Goal: Navigation & Orientation: Find specific page/section

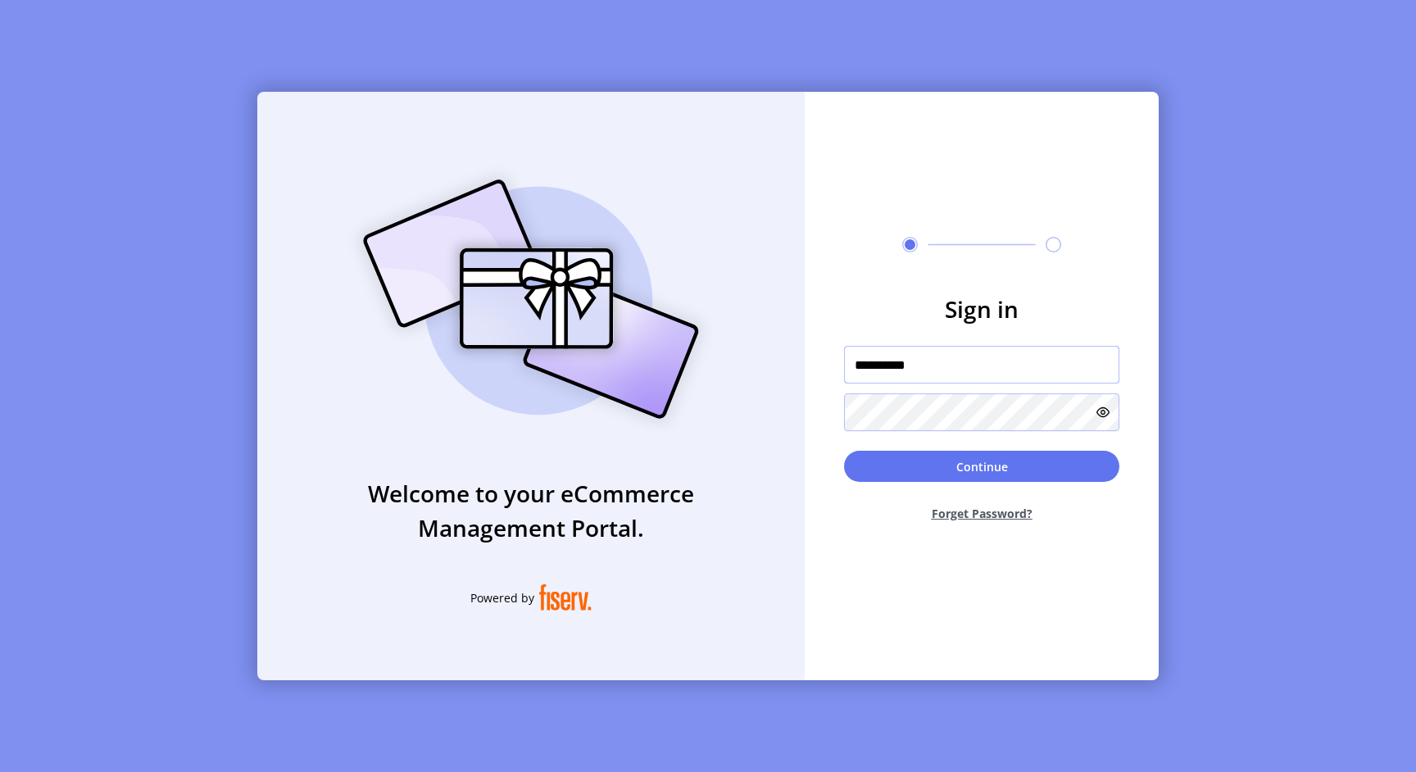
type input "**********"
click at [982, 466] on button "Continue" at bounding box center [981, 466] width 275 height 31
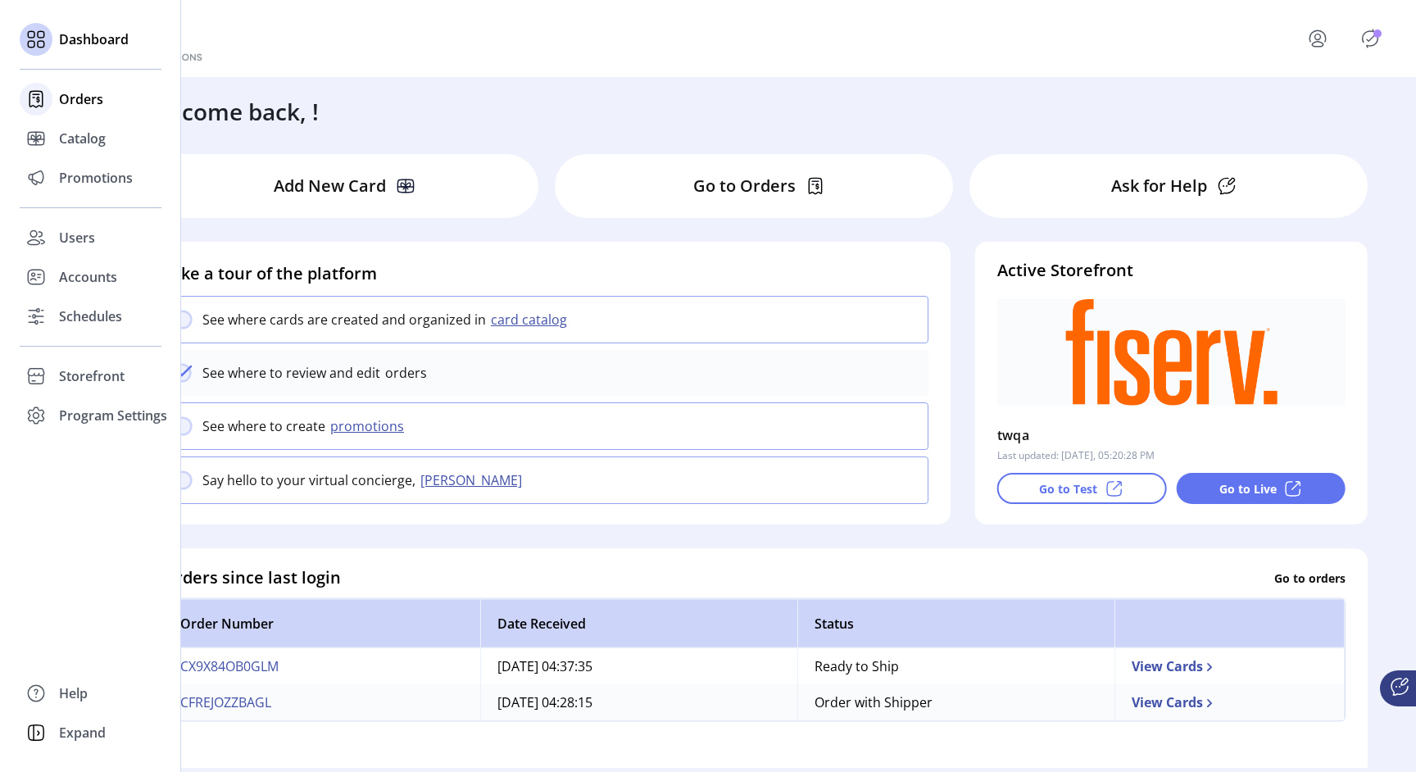
click at [66, 101] on span "Orders" at bounding box center [81, 99] width 44 height 20
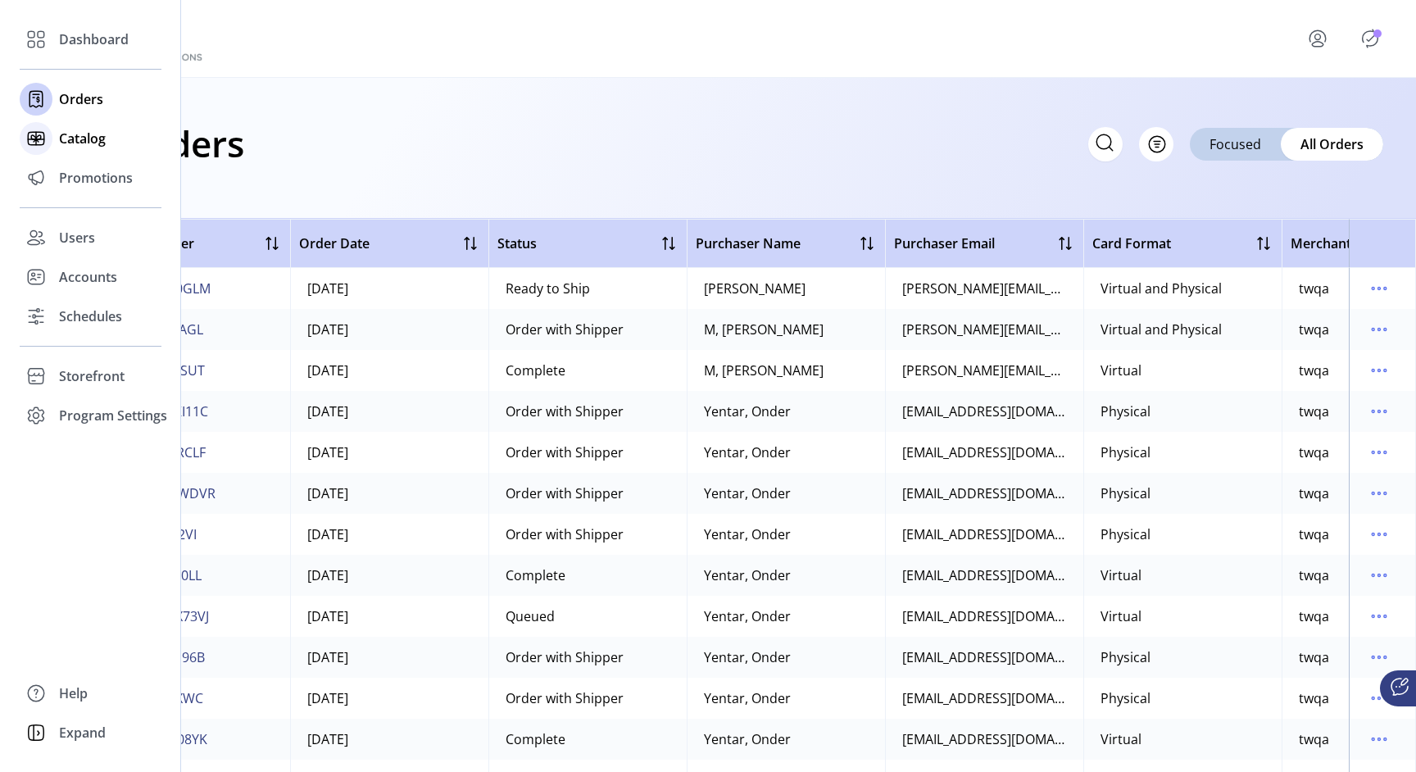
click at [48, 138] on icon at bounding box center [36, 138] width 26 height 26
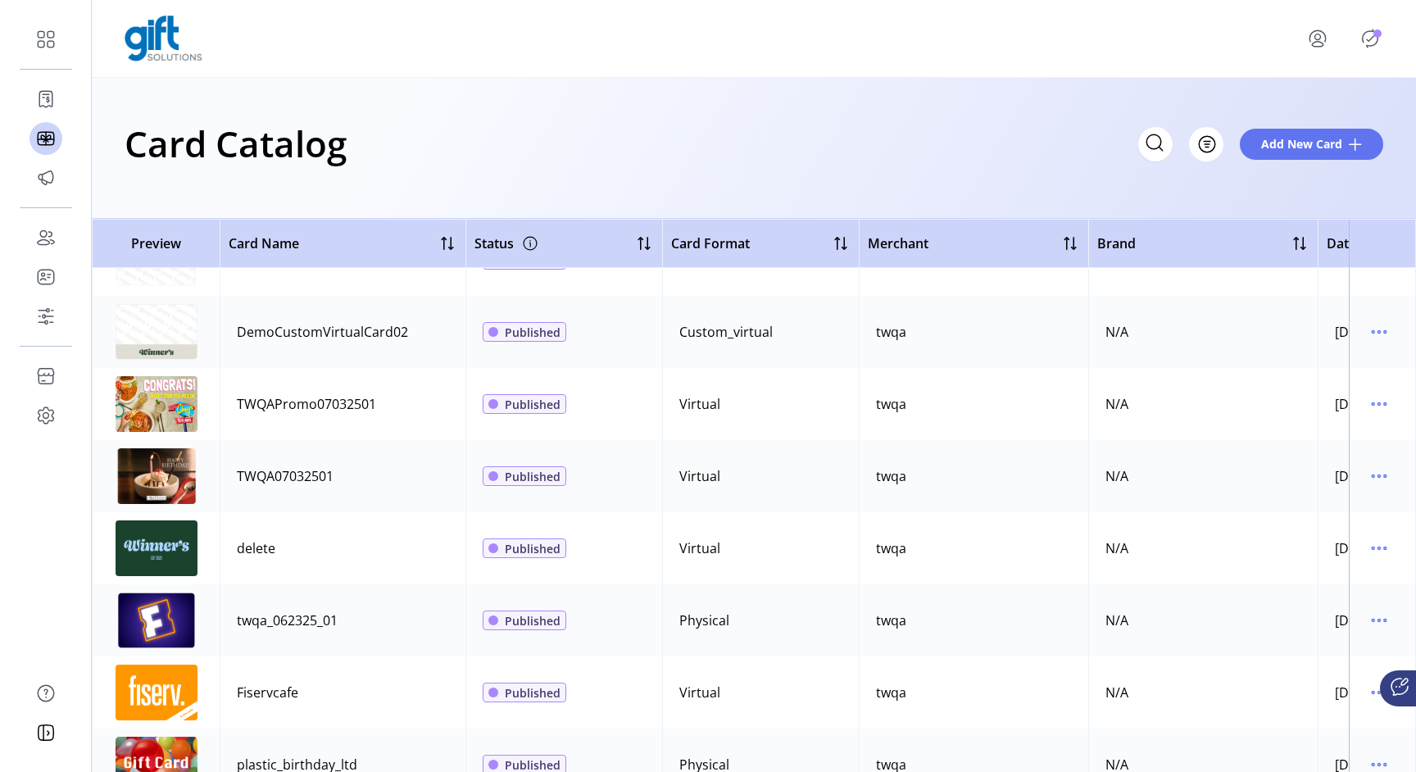
scroll to position [22, 0]
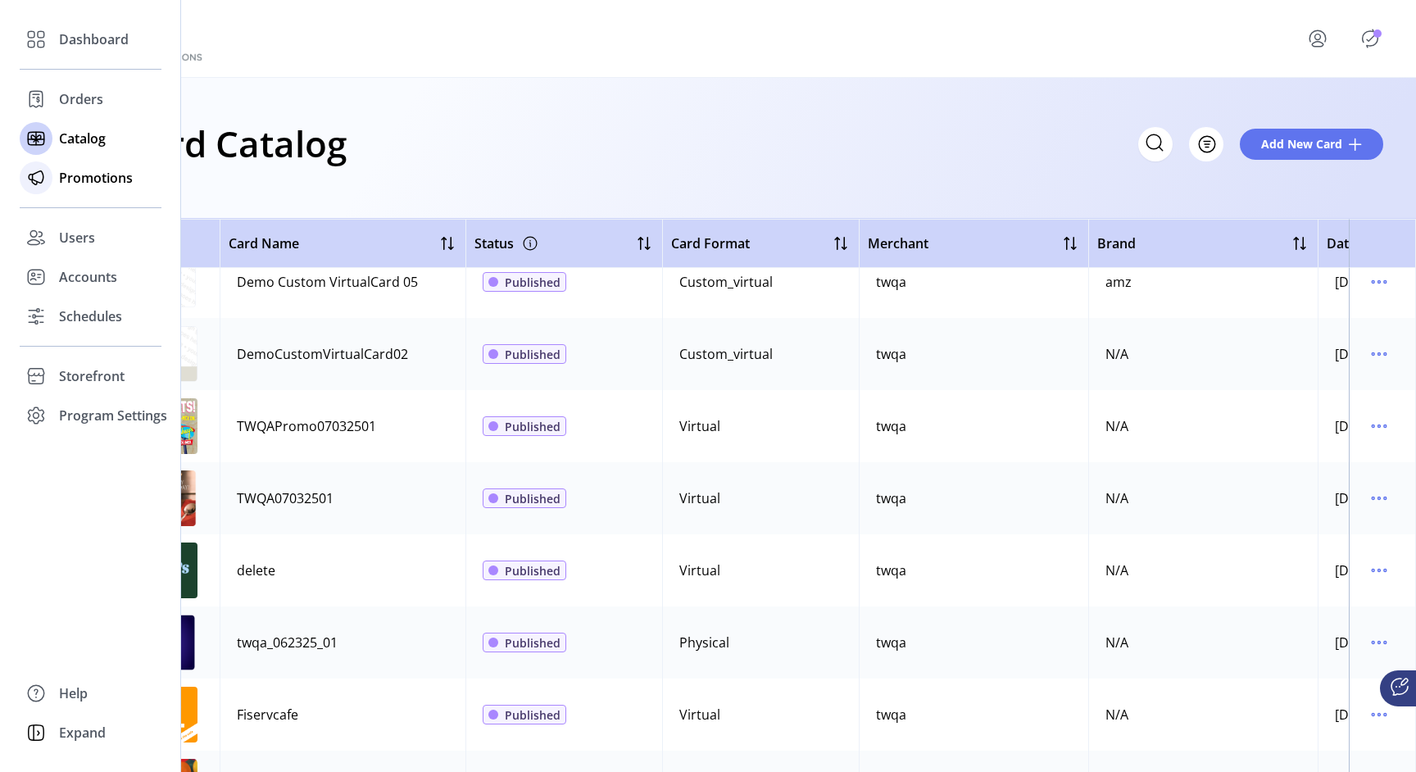
click at [43, 186] on icon at bounding box center [36, 178] width 26 height 26
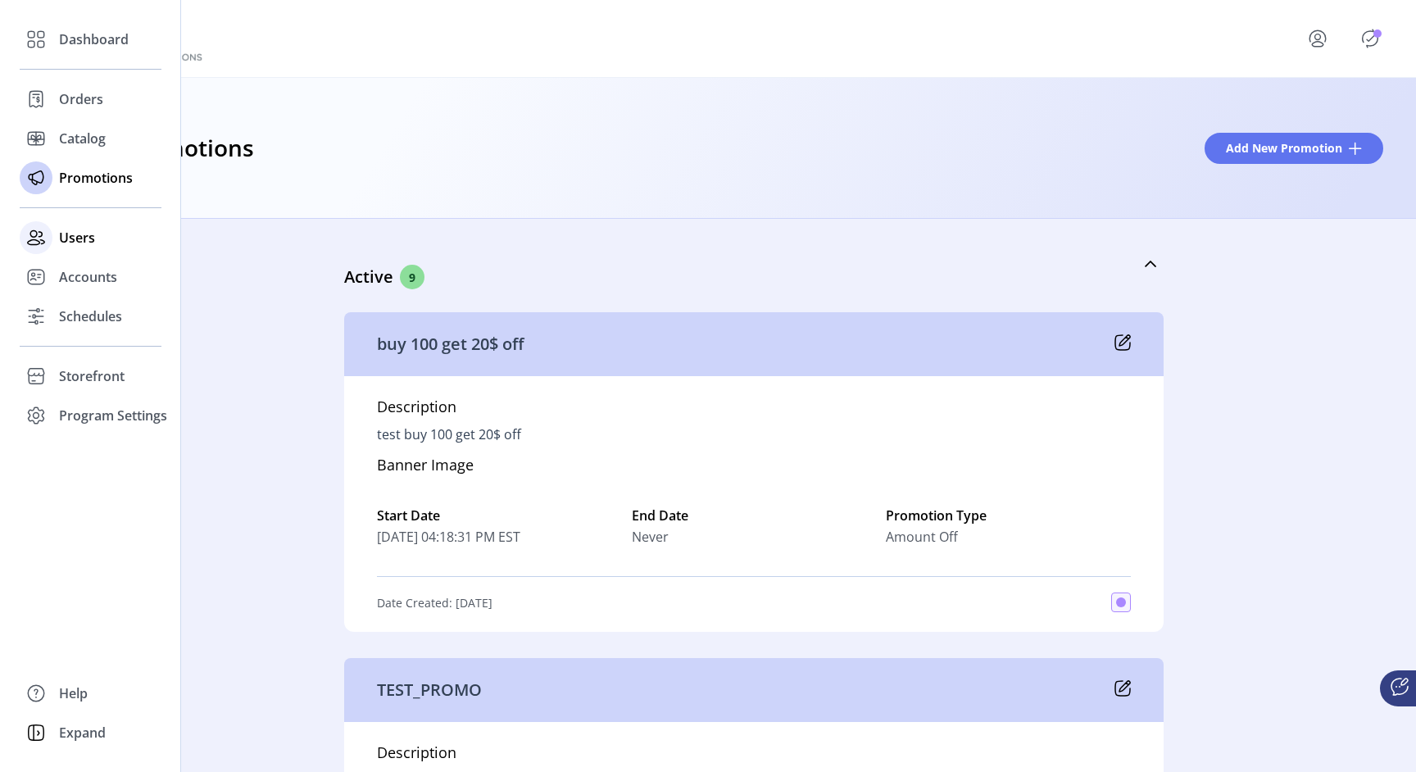
click at [49, 242] on div at bounding box center [36, 237] width 33 height 33
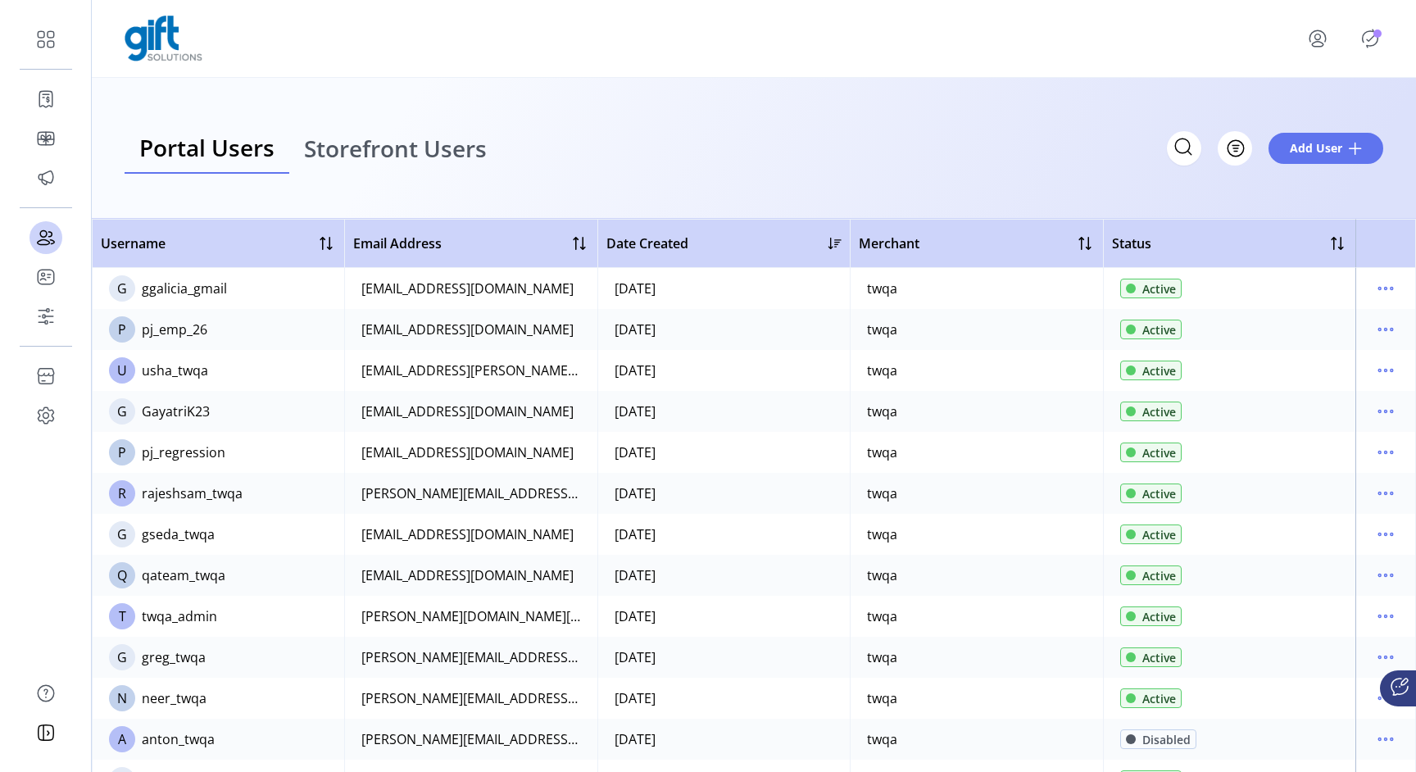
click at [638, 156] on div "Portal Users Storefront Users Filter Add User" at bounding box center [754, 148] width 1259 height 51
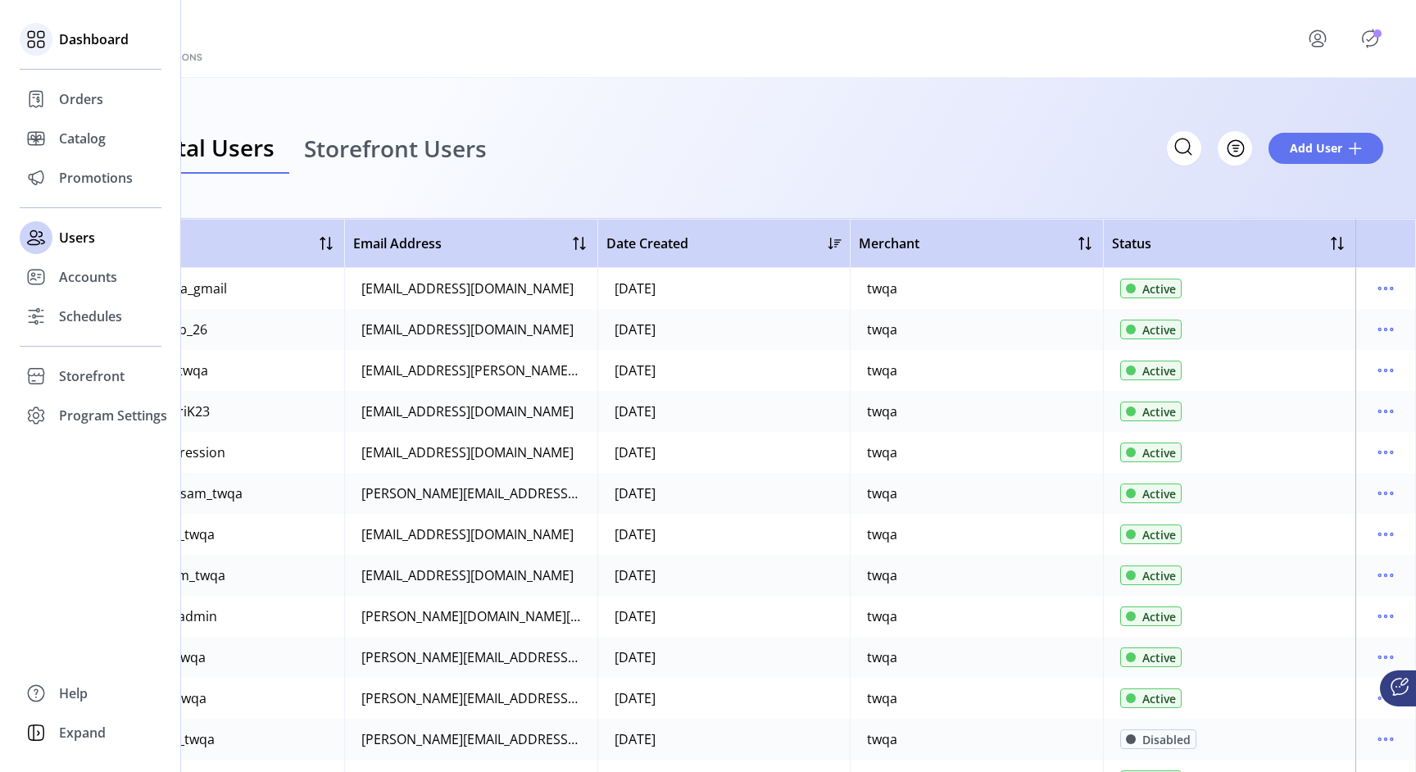
click at [79, 40] on span "Dashboard" at bounding box center [94, 39] width 70 height 20
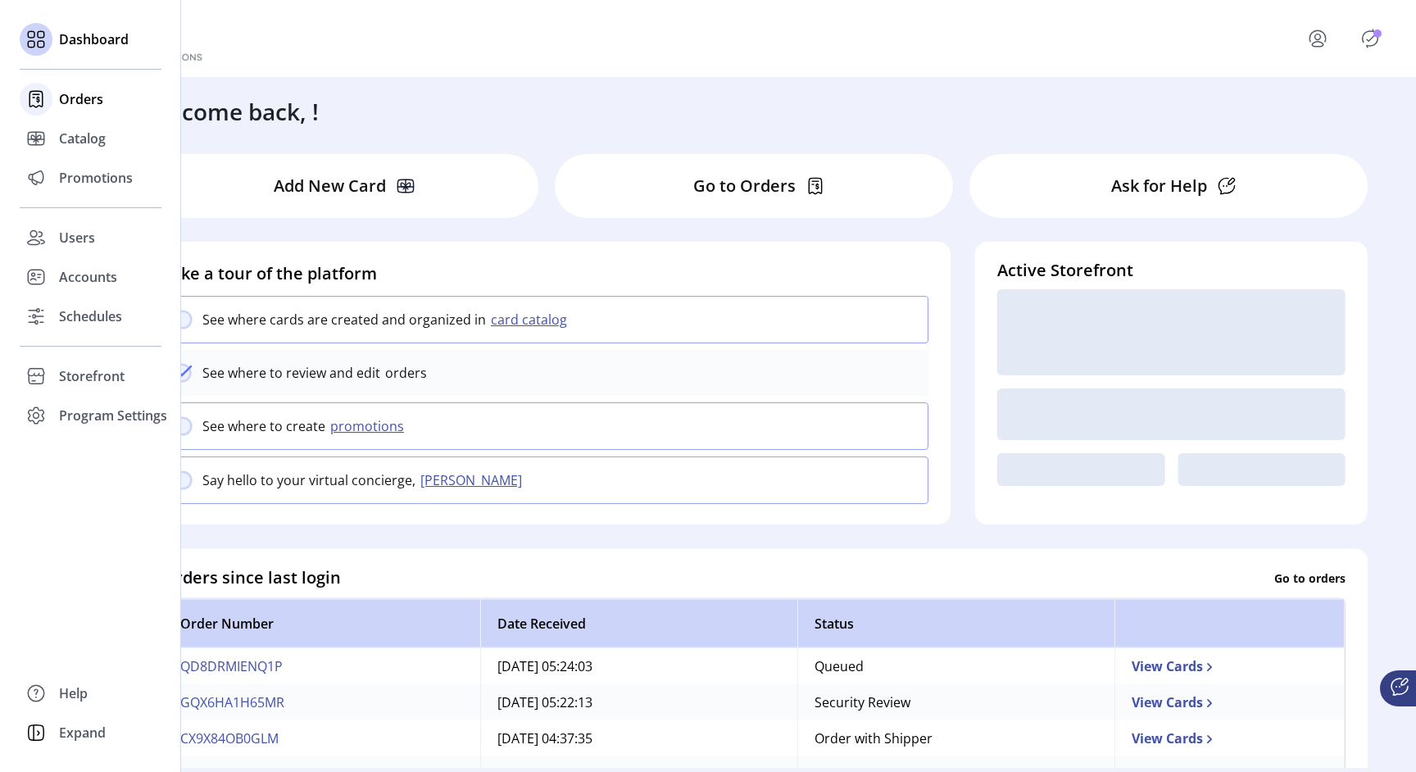
click at [48, 104] on icon at bounding box center [36, 99] width 26 height 26
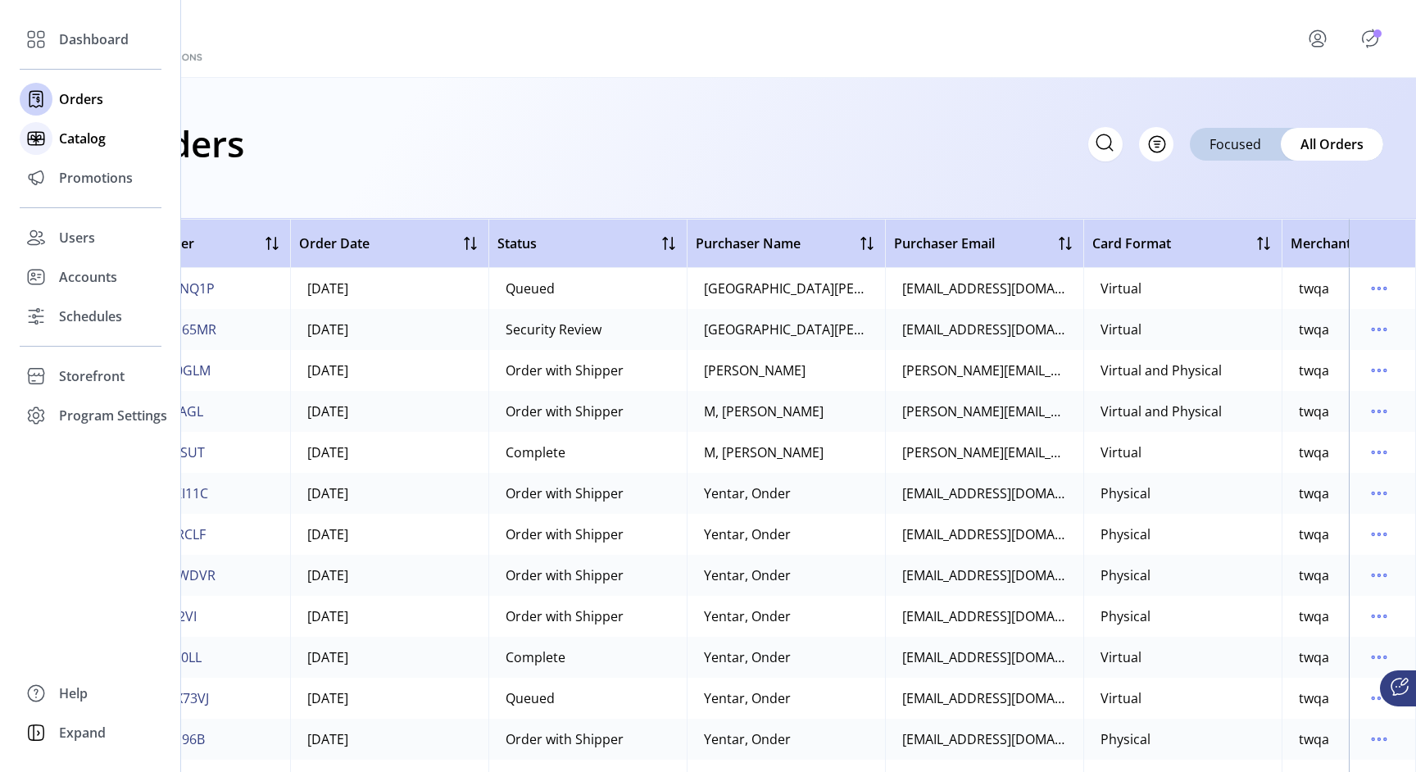
click at [76, 141] on span "Catalog" at bounding box center [82, 139] width 47 height 20
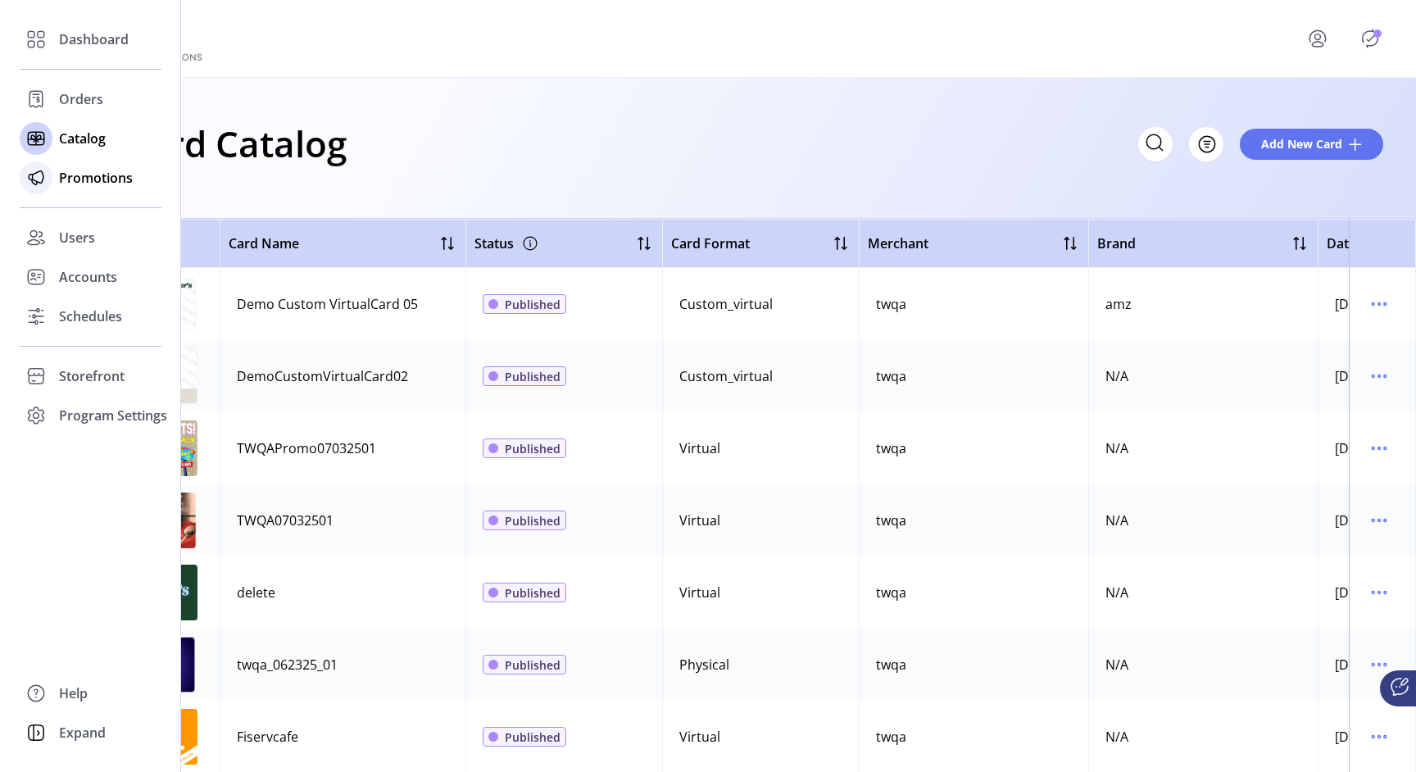
click at [74, 175] on span "Promotions" at bounding box center [96, 178] width 74 height 20
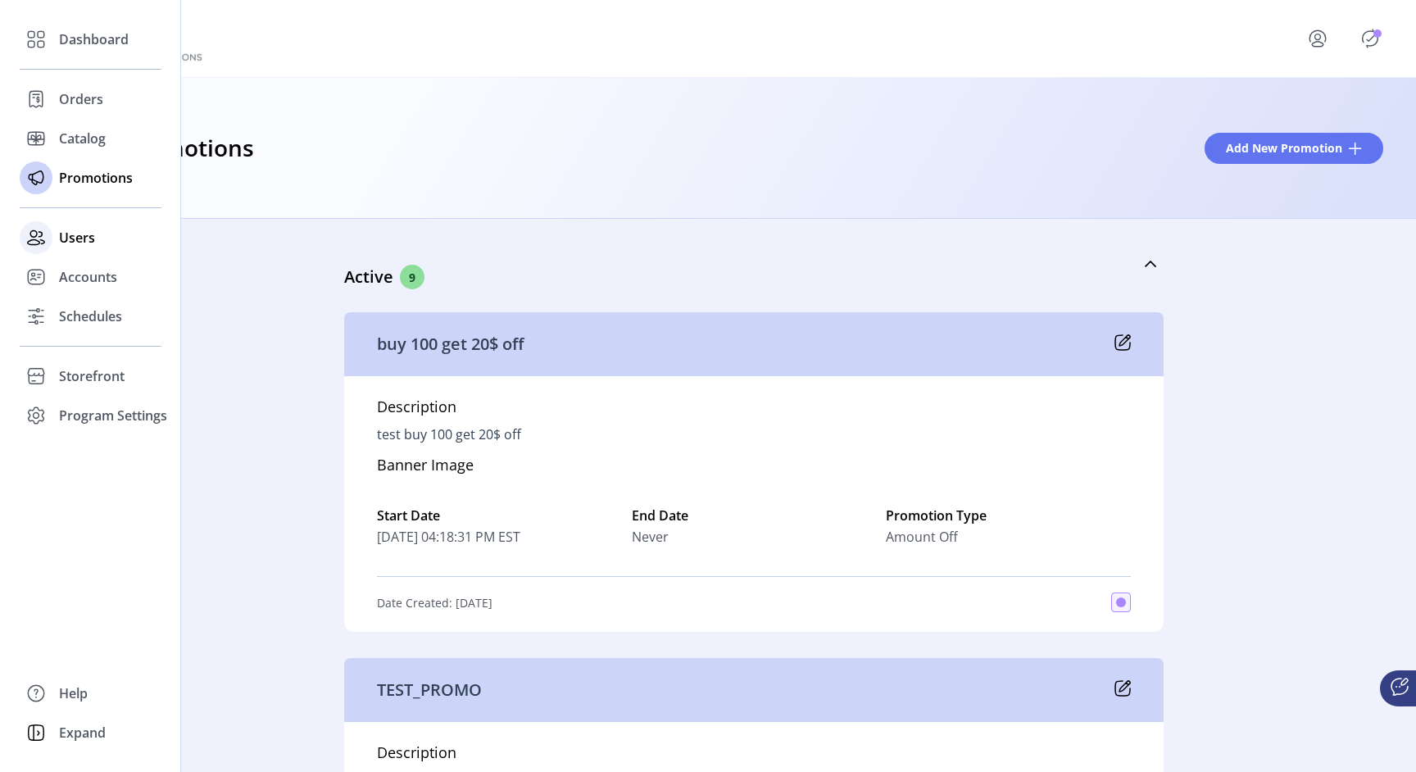
click at [31, 231] on icon at bounding box center [34, 237] width 12 height 14
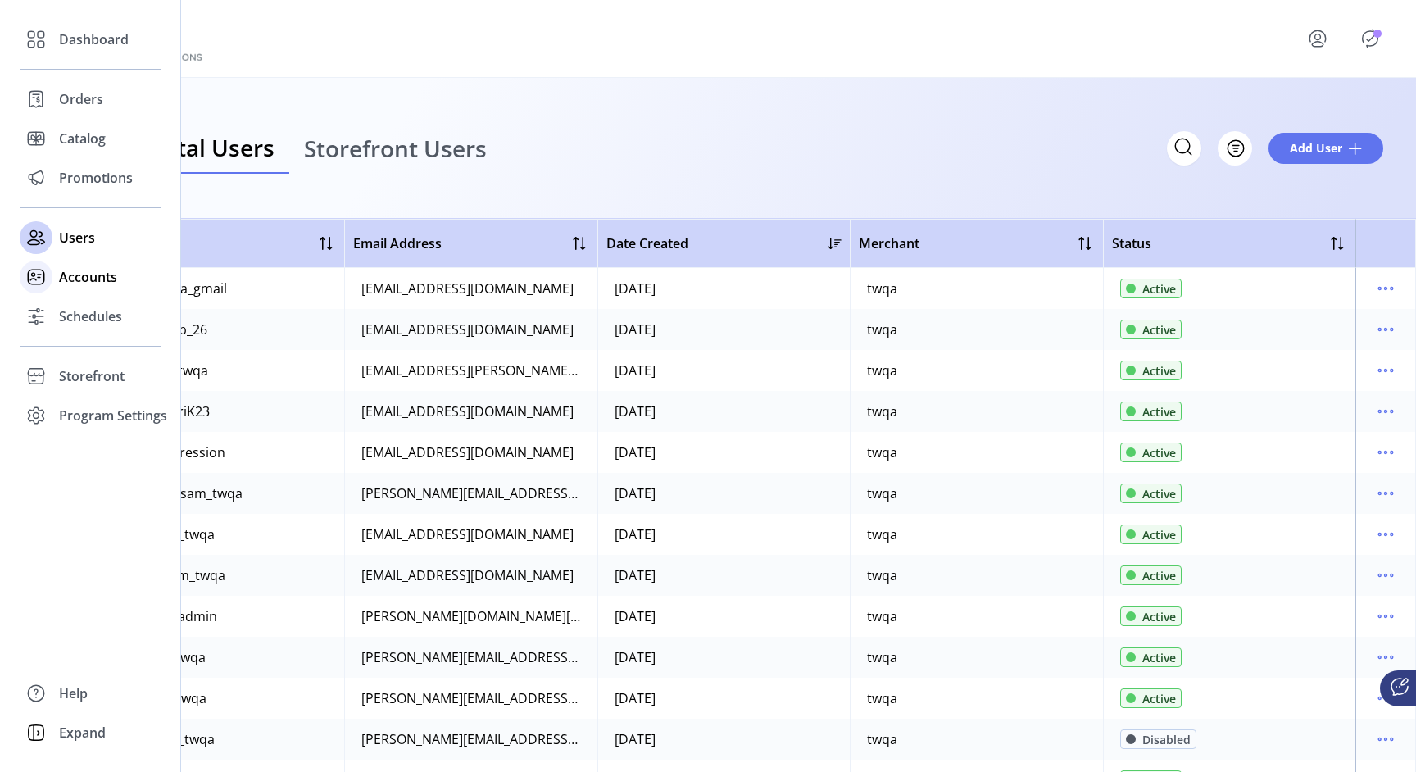
click at [50, 283] on div at bounding box center [36, 277] width 33 height 33
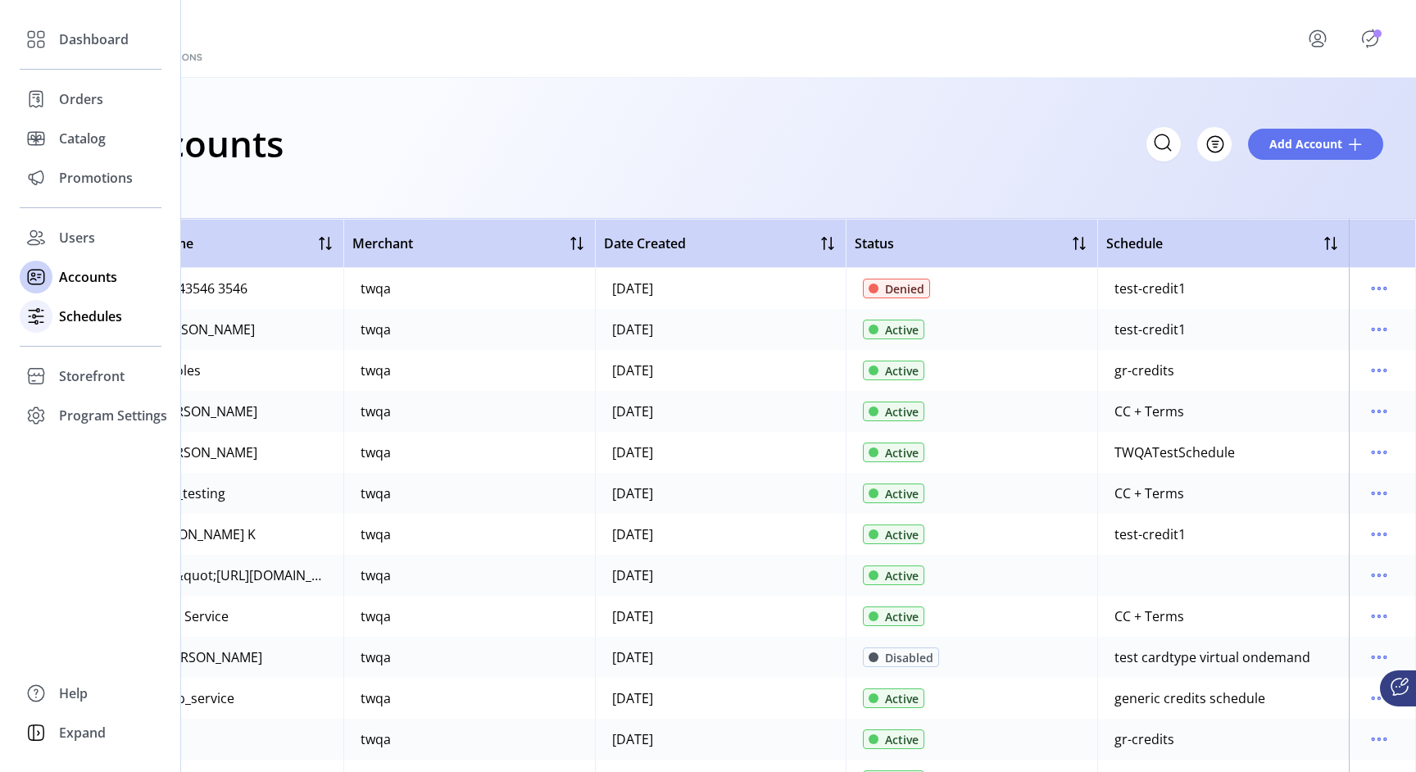
click at [62, 305] on div "Schedules" at bounding box center [91, 316] width 142 height 39
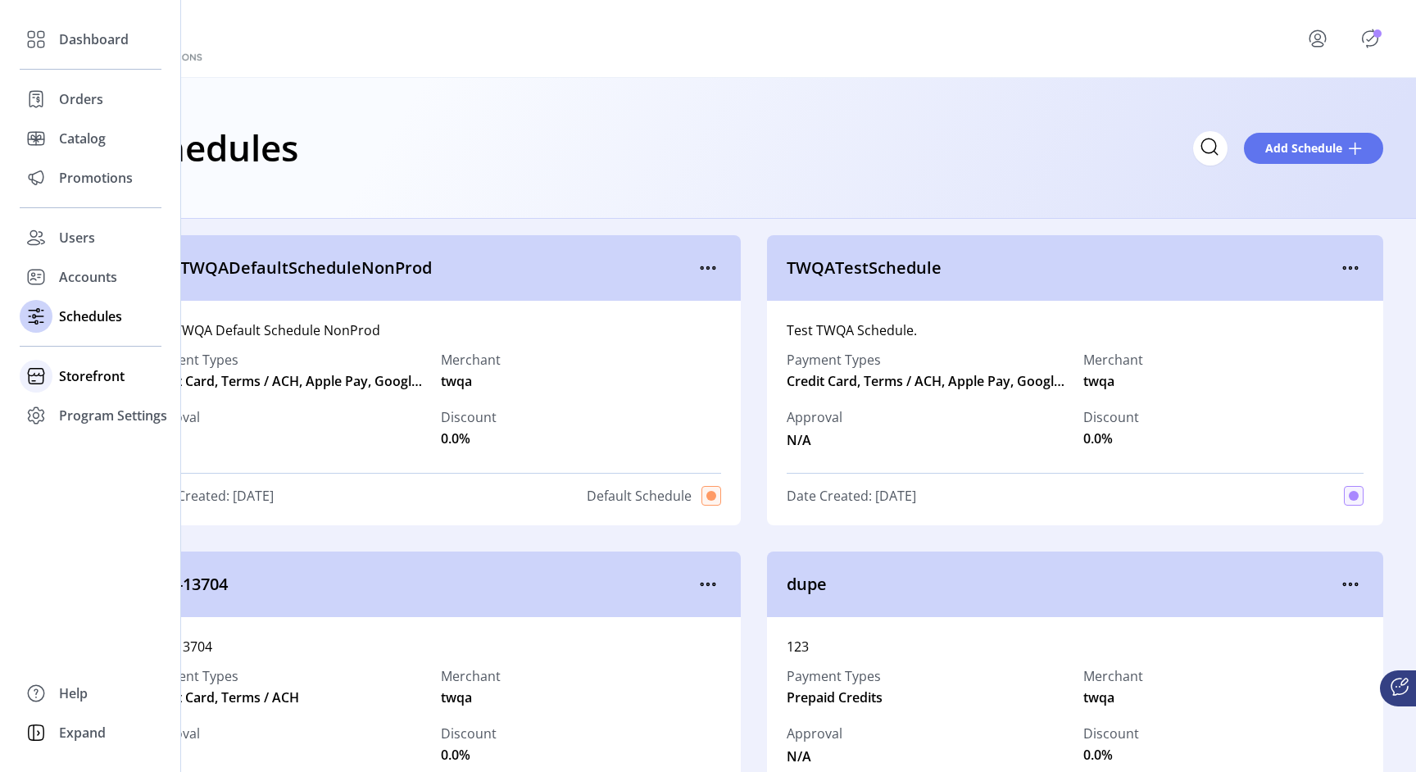
click at [58, 372] on div "Storefront" at bounding box center [91, 375] width 142 height 39
click at [84, 406] on span "Configuration" at bounding box center [102, 409] width 86 height 20
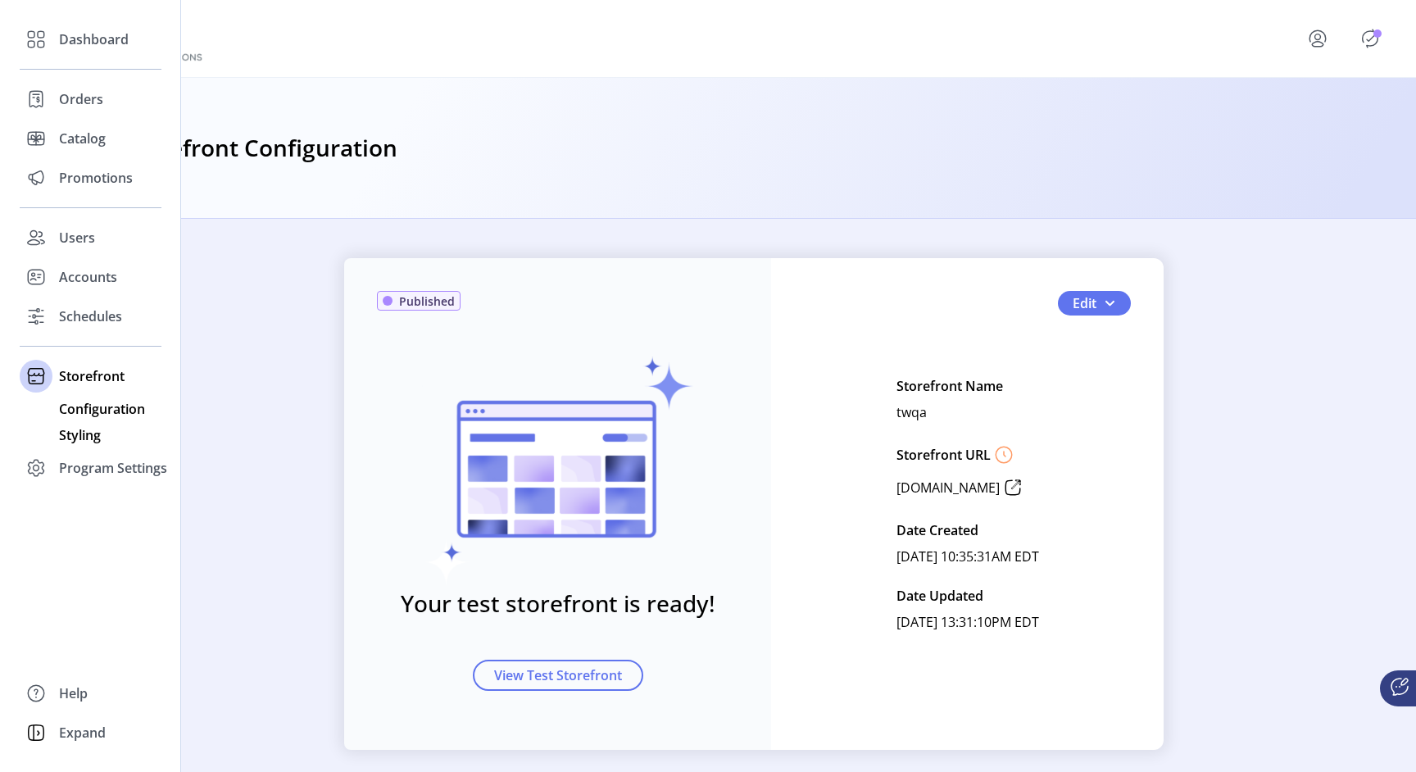
click at [97, 440] on span "Styling" at bounding box center [80, 435] width 42 height 20
